Goal: Transaction & Acquisition: Purchase product/service

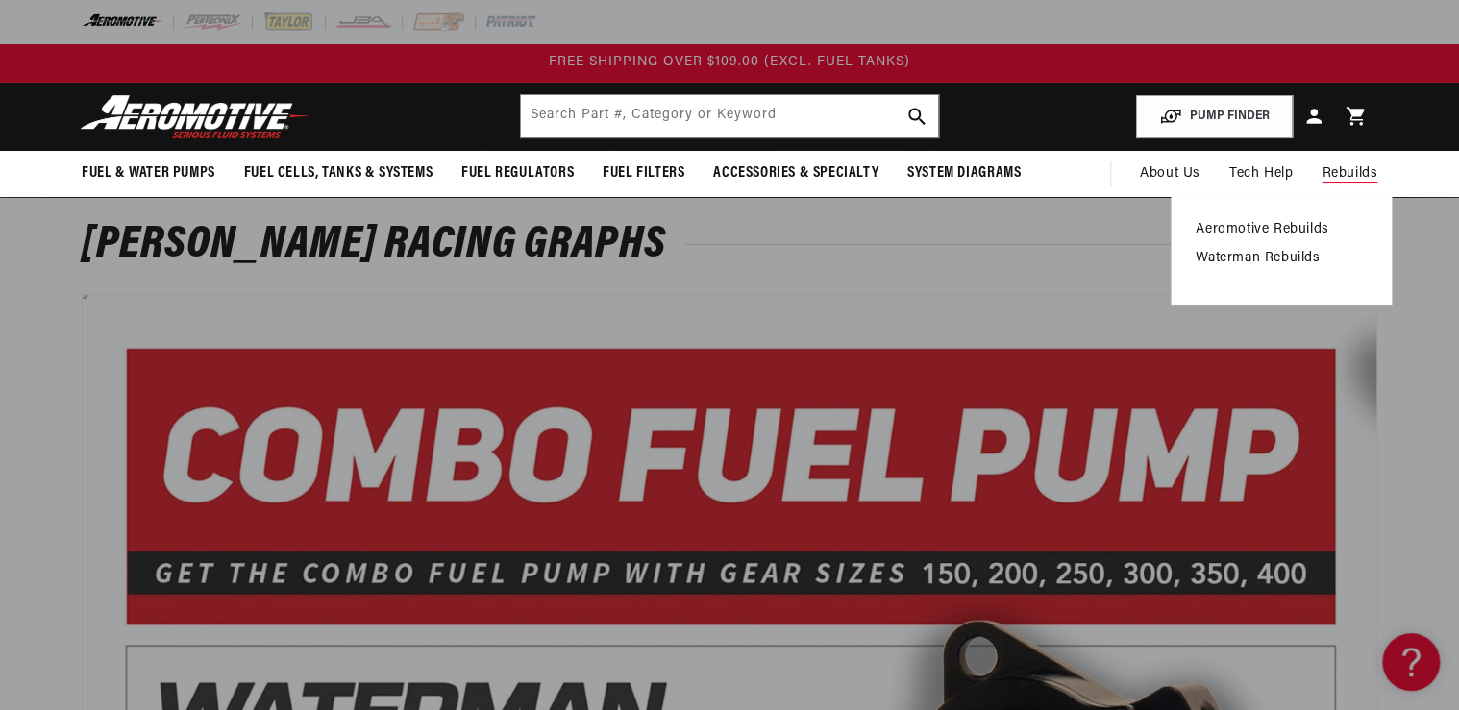
click at [1330, 170] on span "Rebuilds" at bounding box center [1350, 173] width 56 height 21
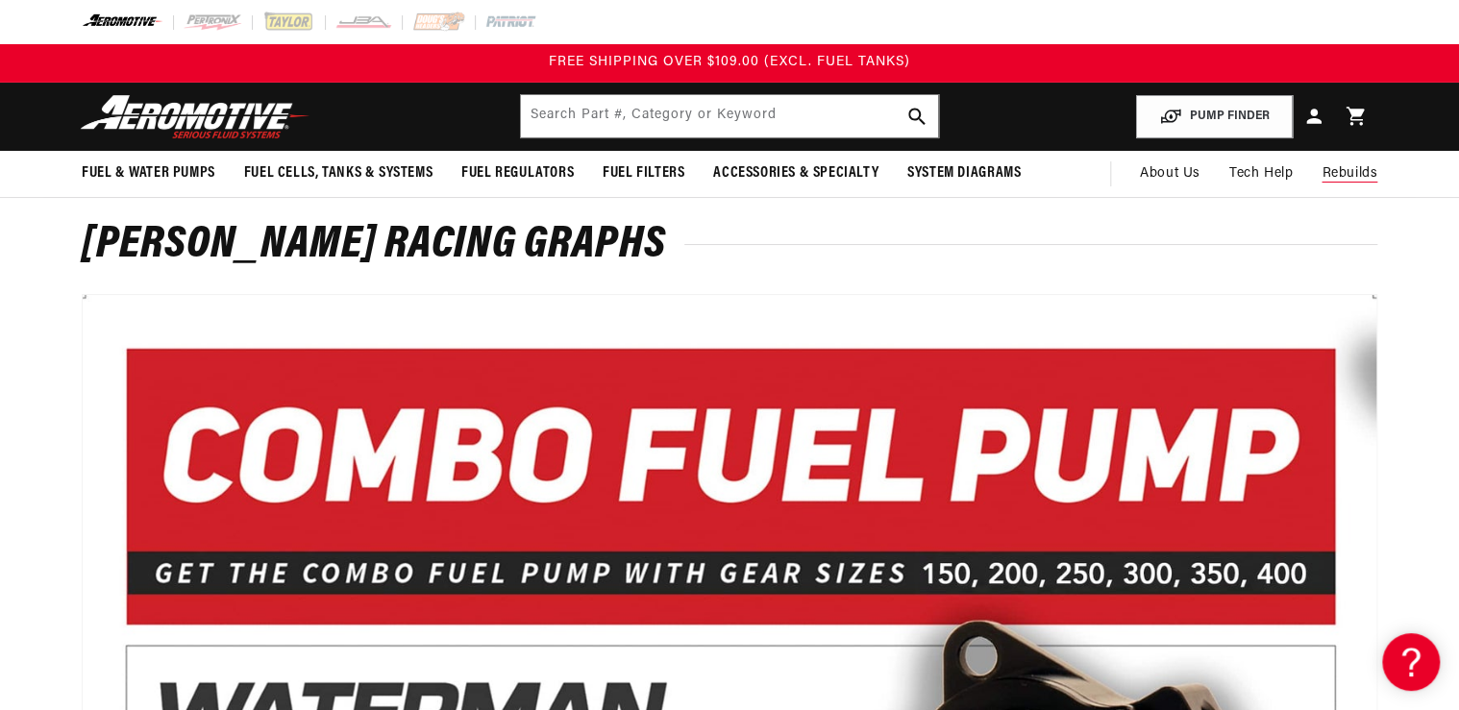
click at [1349, 171] on span "Rebuilds" at bounding box center [1350, 173] width 56 height 21
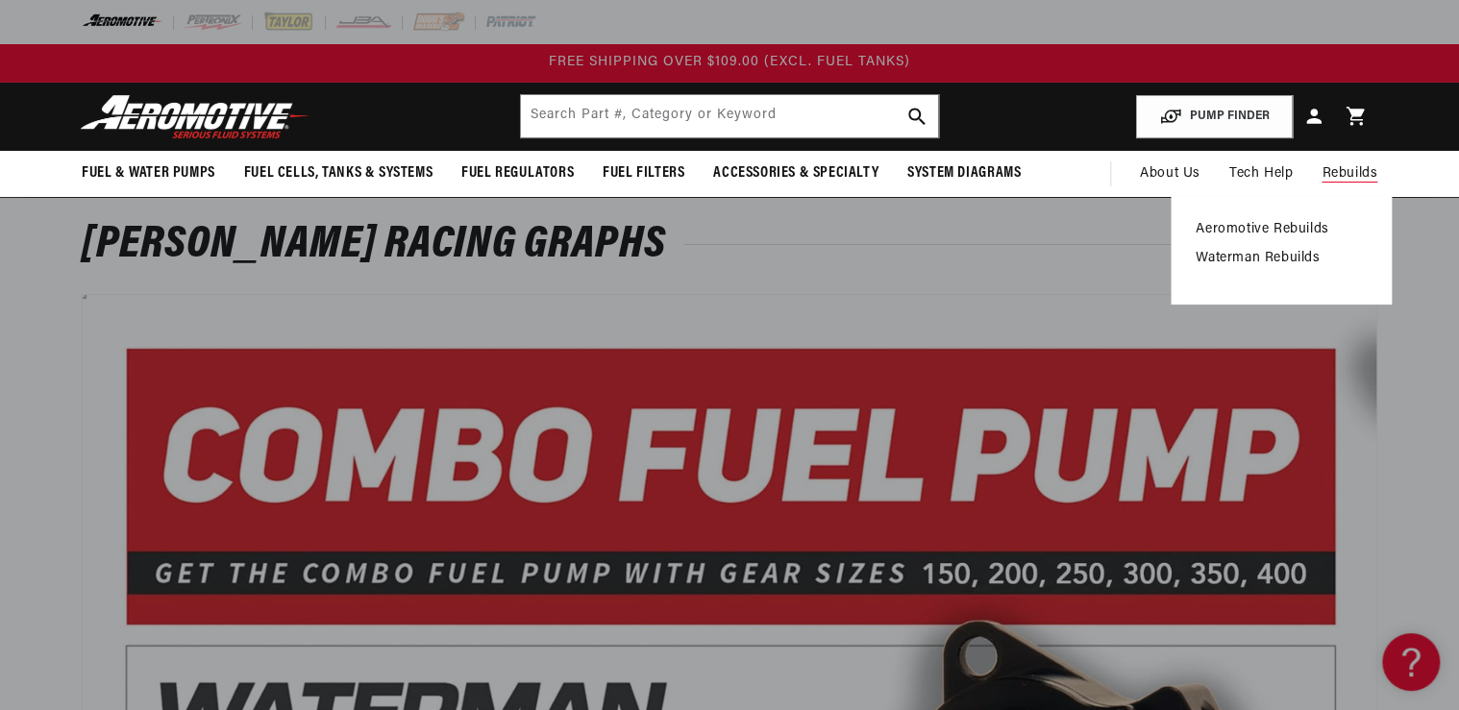
click at [1238, 231] on link "Aeromotive Rebuilds" at bounding box center [1281, 229] width 171 height 17
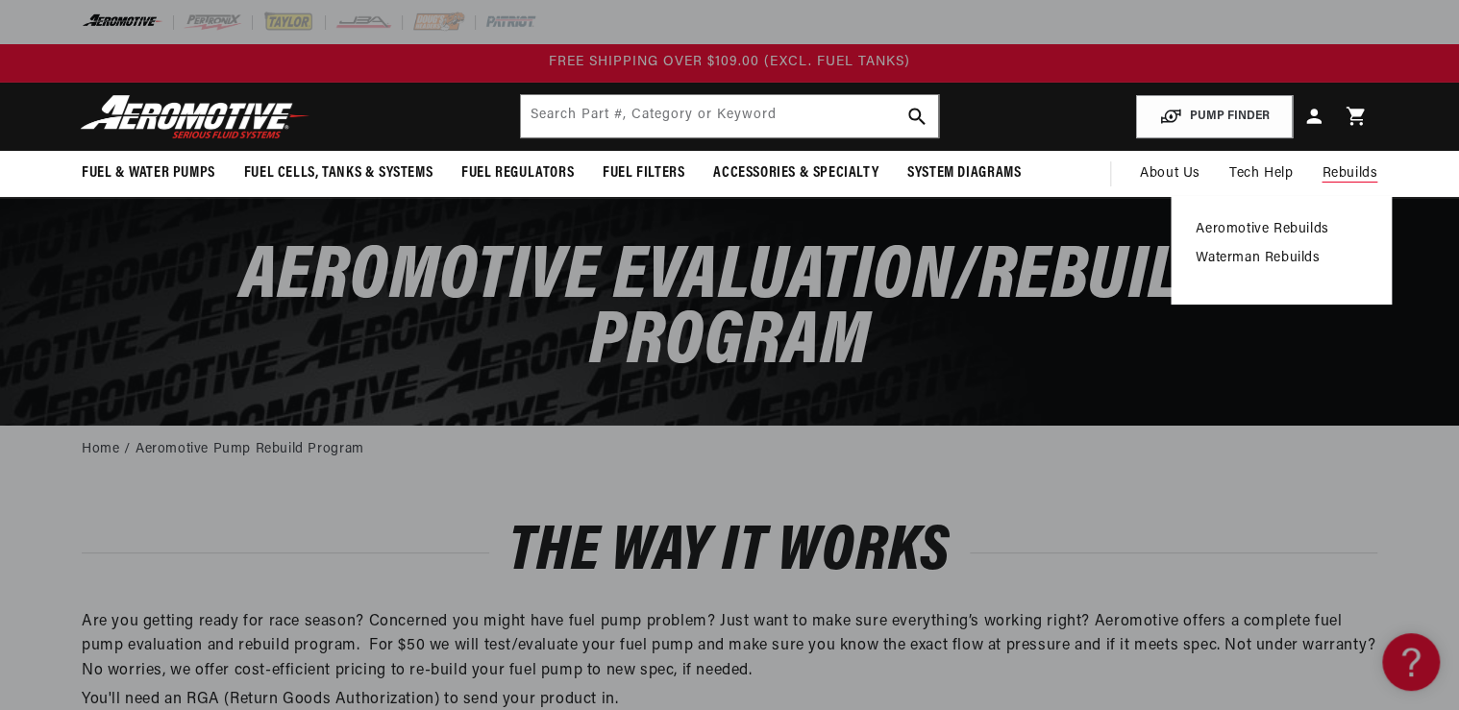
click at [1223, 228] on link "Aeromotive Rebuilds" at bounding box center [1281, 229] width 171 height 17
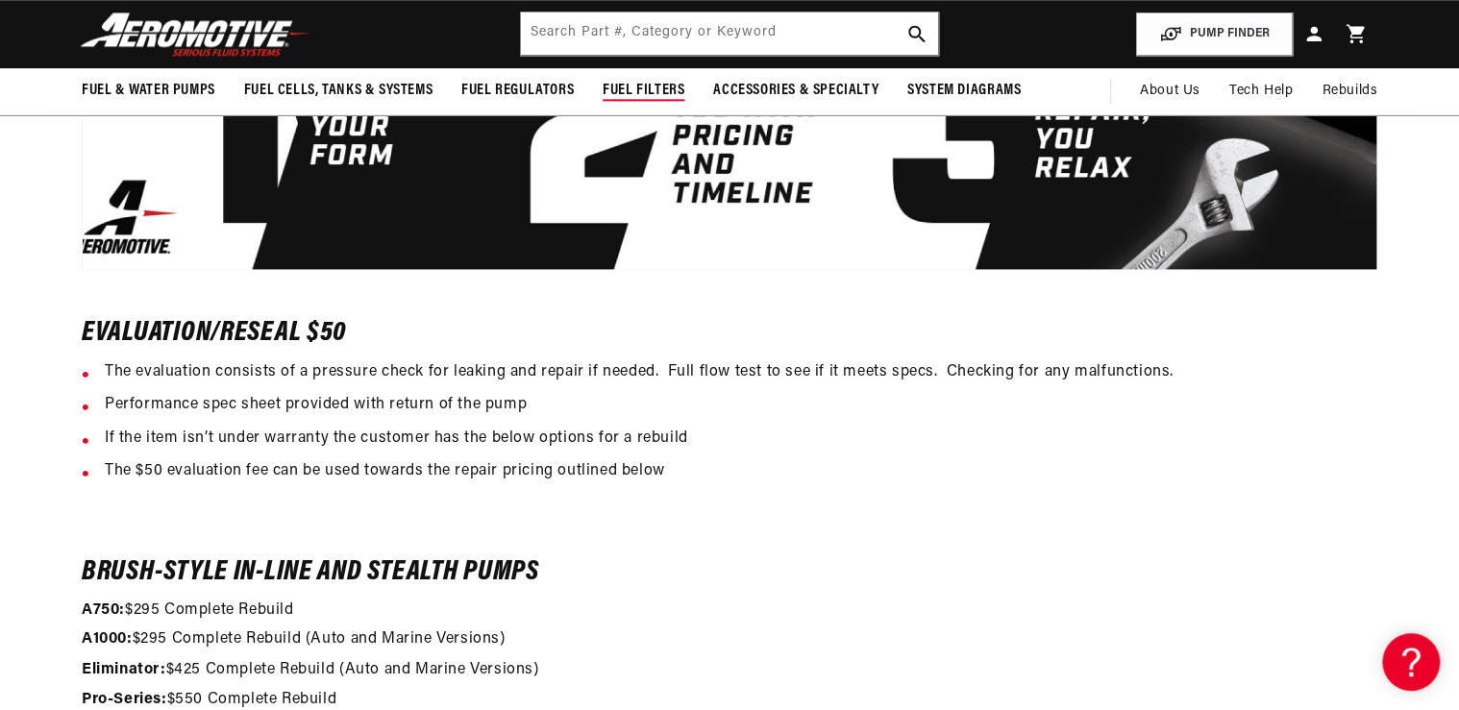
scroll to position [1000, 0]
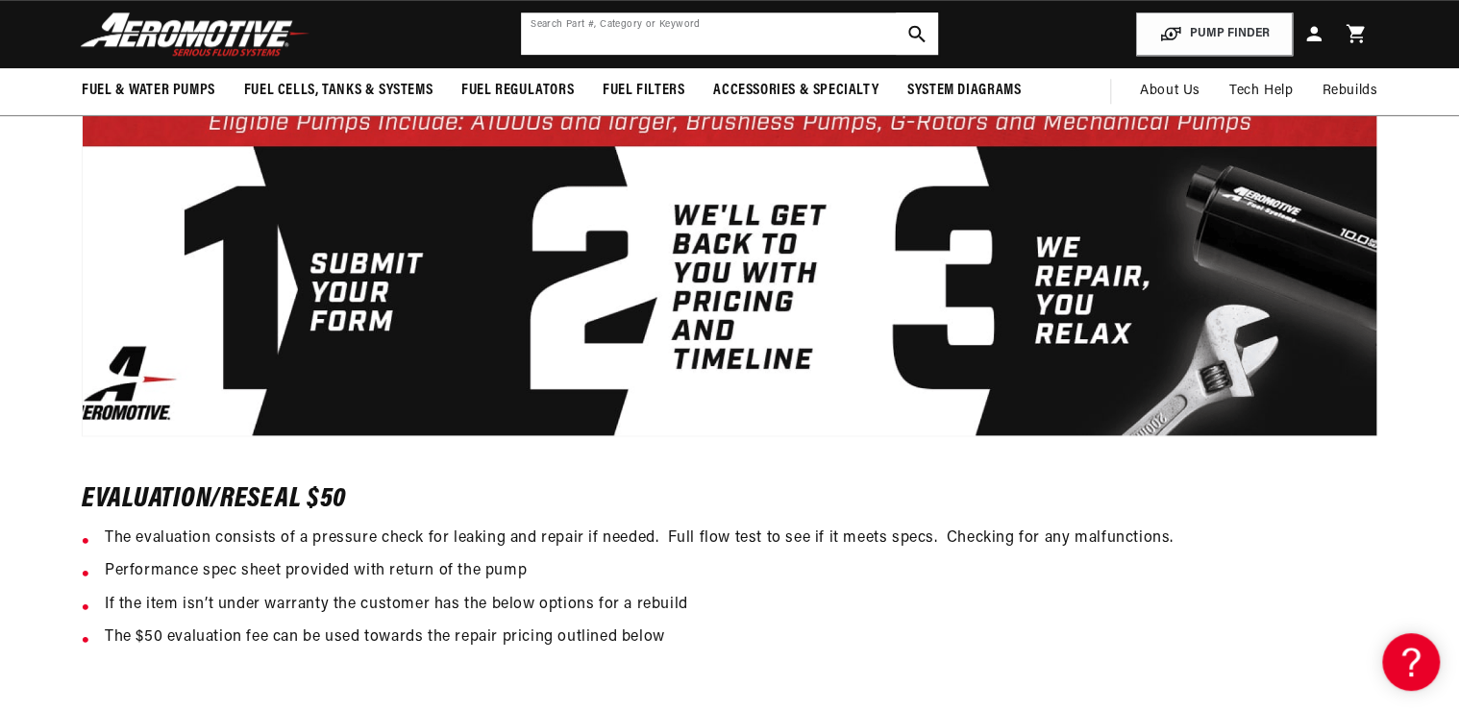
click at [572, 35] on input "text" at bounding box center [729, 33] width 417 height 42
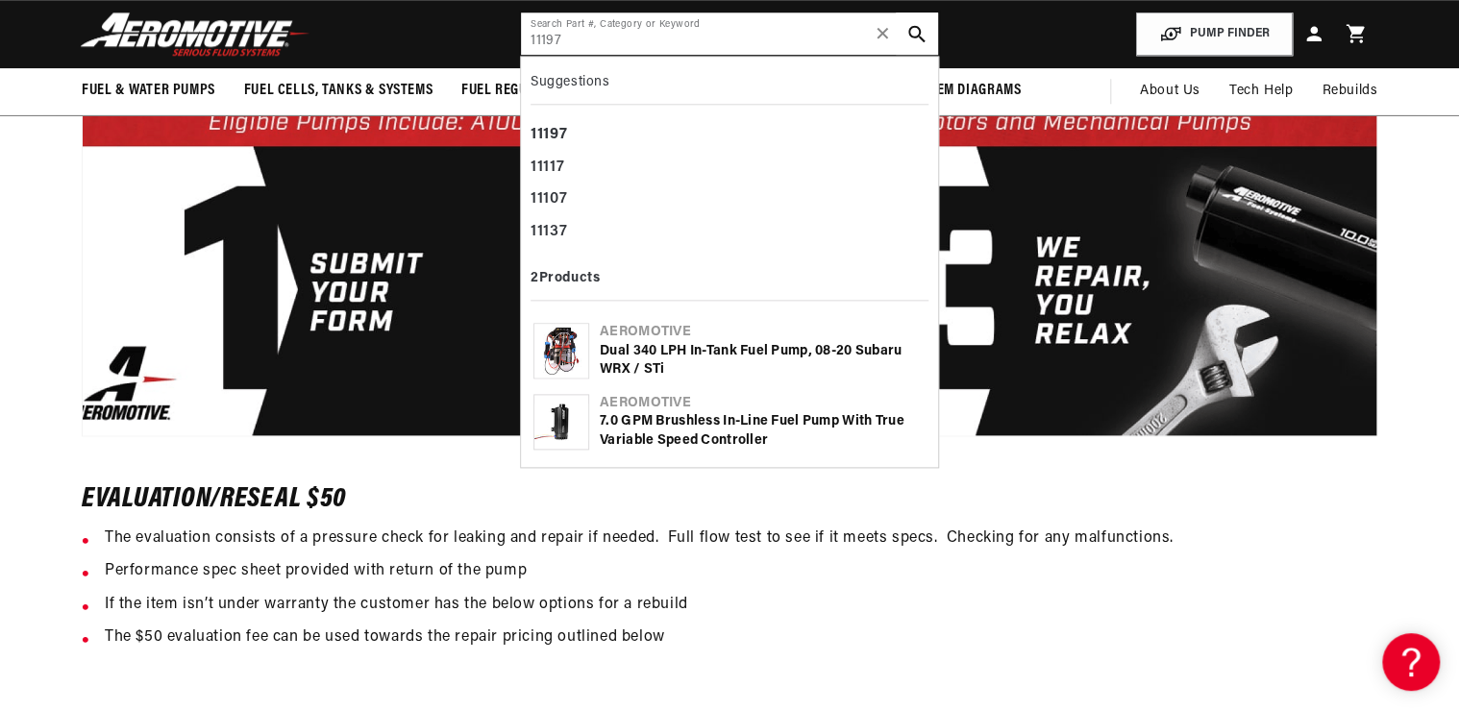
type input "11197"
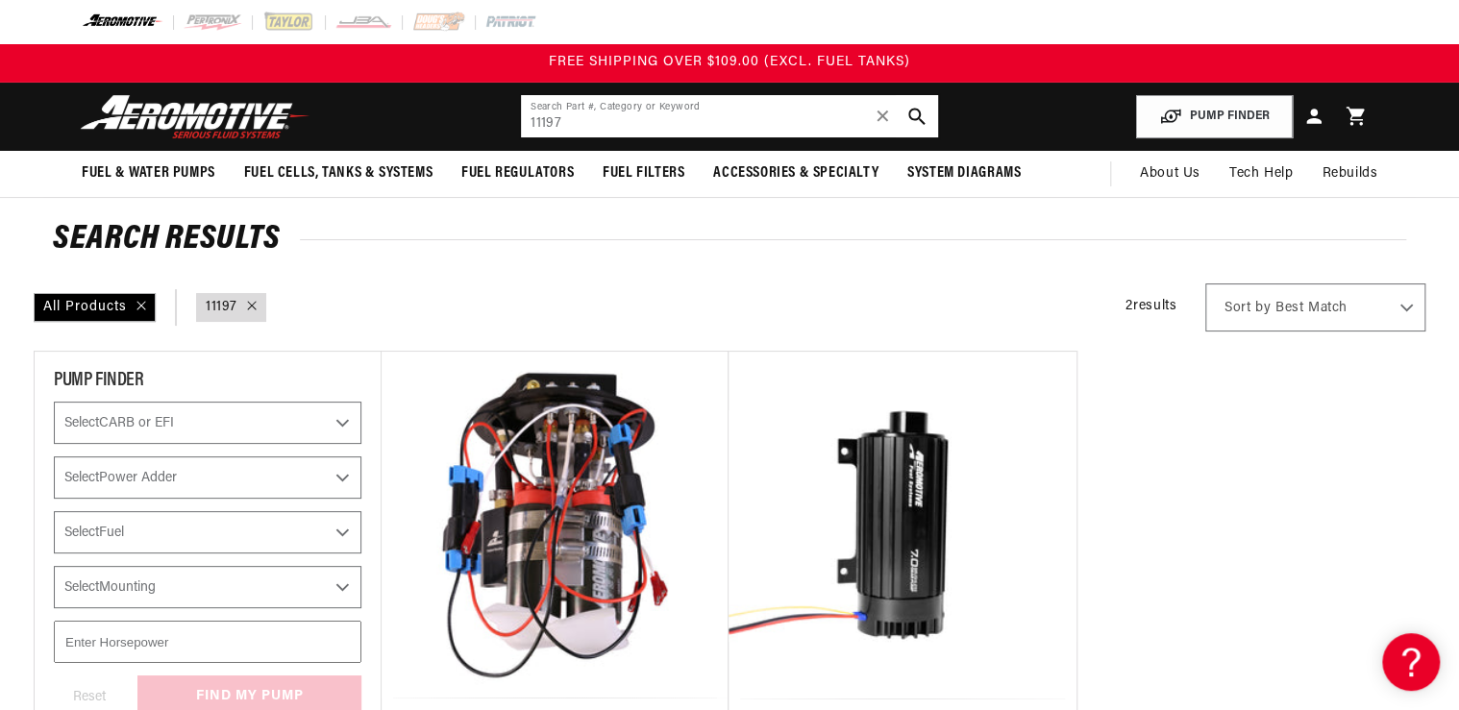
drag, startPoint x: 402, startPoint y: 117, endPoint x: 288, endPoint y: 115, distance: 113.4
click at [321, 116] on header "Fuel & Water Pumps Back In-Tank In-Line Fuel Pumps" at bounding box center [730, 117] width 1392 height 68
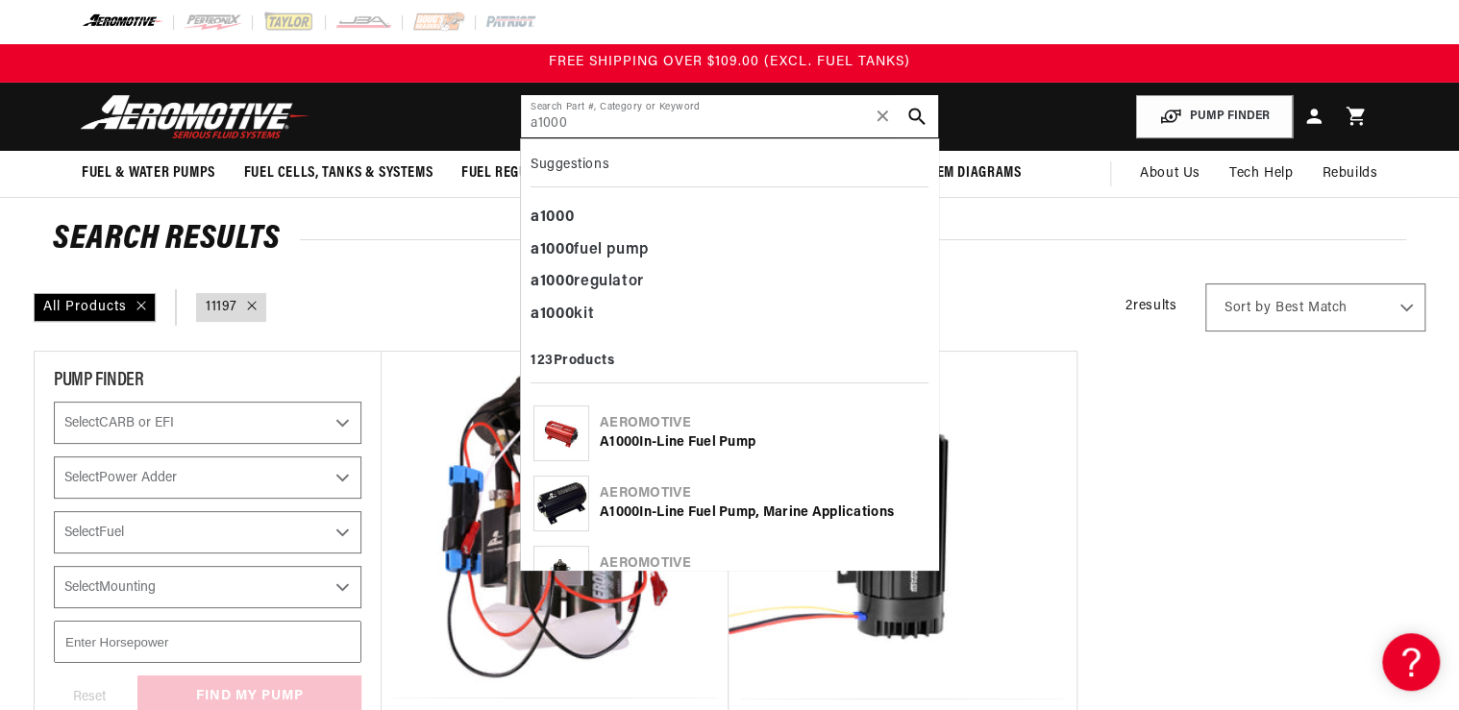
type input "a1000"
click at [671, 430] on div "Aeromotive" at bounding box center [763, 423] width 326 height 19
click at [1248, 497] on ul "Aeromotive Dual 340 LPH In-Tank Fuel Pump, 08-20 Subaru WRX / STi Part Number: …" at bounding box center [903, 622] width 1044 height 543
